Goal: Transaction & Acquisition: Purchase product/service

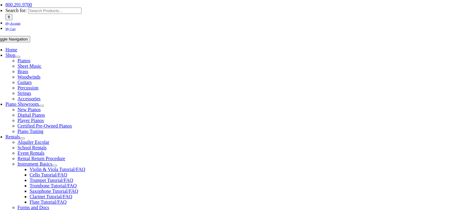
scroll to position [109, 0]
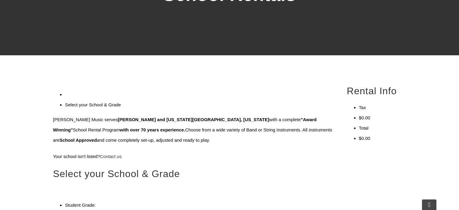
type input "de"
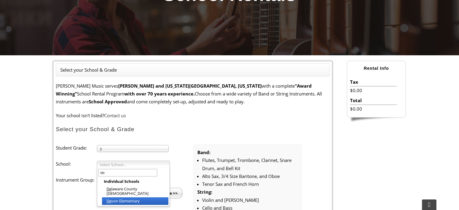
click at [115, 197] on li "De von Elementary" at bounding box center [135, 201] width 66 height 8
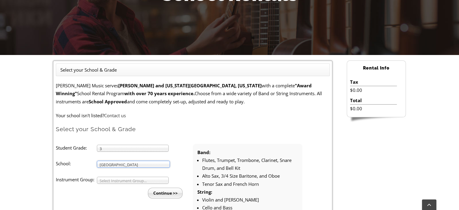
click at [115, 179] on span "Select Instrument Group..." at bounding box center [130, 180] width 61 height 7
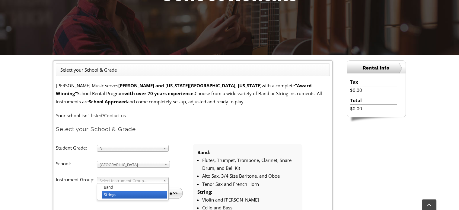
click at [113, 193] on li "Strings" at bounding box center [134, 195] width 65 height 8
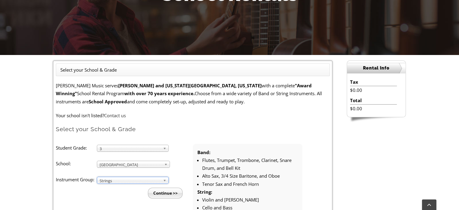
click at [36, 144] on div "Select your School & Grade Taylor's Music serves Chester and Delaware County, P…" at bounding box center [229, 146] width 459 height 182
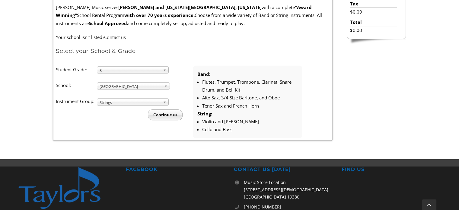
scroll to position [193, 0]
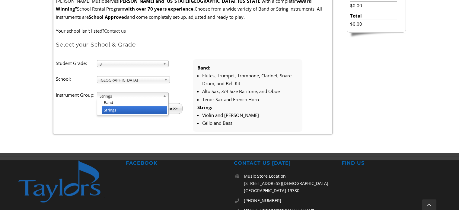
click at [145, 94] on span "Strings" at bounding box center [130, 95] width 61 height 7
click at [161, 110] on input "Continue >>" at bounding box center [165, 108] width 35 height 11
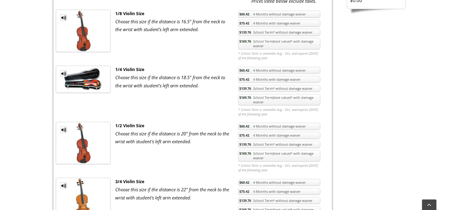
scroll to position [266, 0]
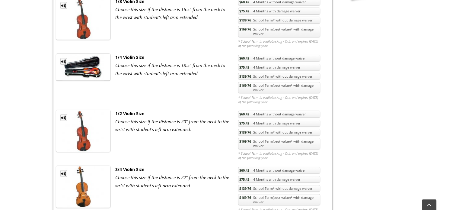
click at [274, 142] on link "$169.76 School Term(best value)* with damage waiver" at bounding box center [279, 143] width 82 height 11
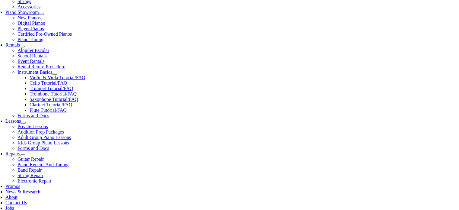
scroll to position [181, 0]
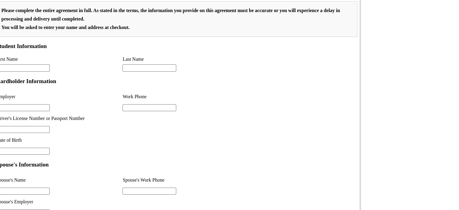
type input "1"
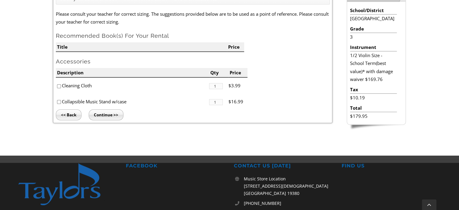
scroll to position [181, 0]
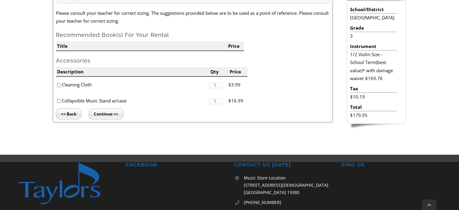
click at [311, 133] on div "Select your School & Grade / Instrument Selection / Books & Accessories Please …" at bounding box center [229, 62] width 367 height 148
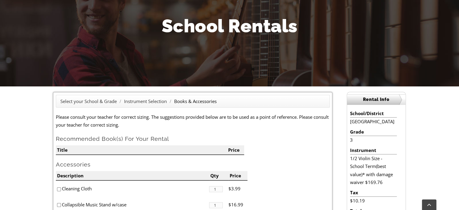
scroll to position [77, 0]
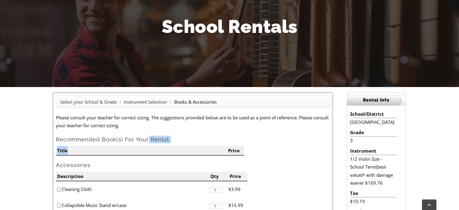
drag, startPoint x: 149, startPoint y: 135, endPoint x: 152, endPoint y: 148, distance: 14.1
click at [152, 148] on form "Please consult your teacher for correct sizing. The suggestions provided below …" at bounding box center [193, 162] width 274 height 99
click at [150, 141] on h2 "Recommended Book(s) For Your Rental" at bounding box center [193, 139] width 274 height 8
click at [142, 164] on h2 "Accessories" at bounding box center [193, 165] width 274 height 8
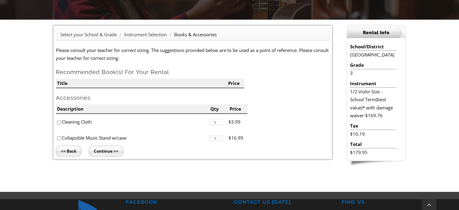
scroll to position [142, 0]
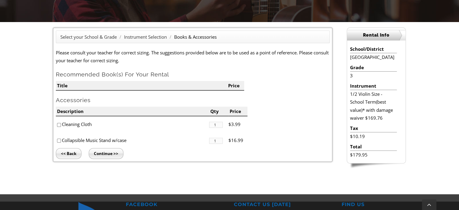
click at [142, 73] on h2 "Recommended Book(s) For Your Rental" at bounding box center [193, 75] width 274 height 8
click at [64, 97] on h2 "Accessories" at bounding box center [193, 100] width 274 height 8
click at [59, 123] on input"] "checkbox" at bounding box center [59, 125] width 4 height 4
checkbox input"] "true"
click at [61, 140] on li "Collapsible Music Stand w/case" at bounding box center [132, 140] width 153 height 16
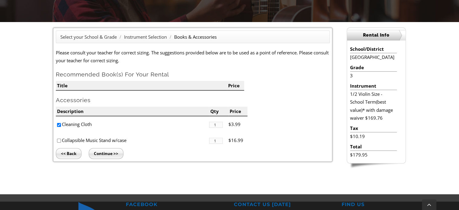
click at [59, 140] on input"] "checkbox" at bounding box center [59, 140] width 4 height 4
checkbox input"] "true"
click at [103, 152] on input "Continue >>" at bounding box center [106, 153] width 35 height 11
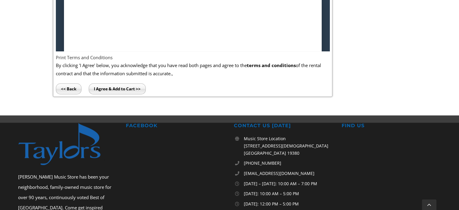
scroll to position [459, 0]
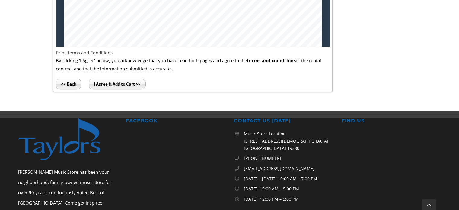
type input "2"
drag, startPoint x: 326, startPoint y: 42, endPoint x: 390, endPoint y: 47, distance: 65.1
